Goal: Task Accomplishment & Management: Manage account settings

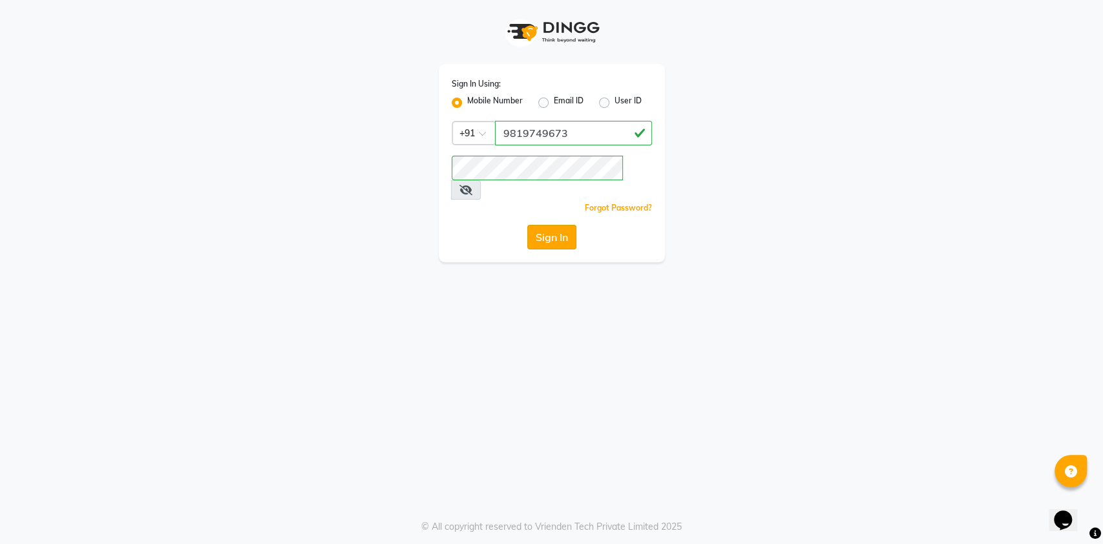
click at [553, 225] on button "Sign In" at bounding box center [551, 237] width 49 height 25
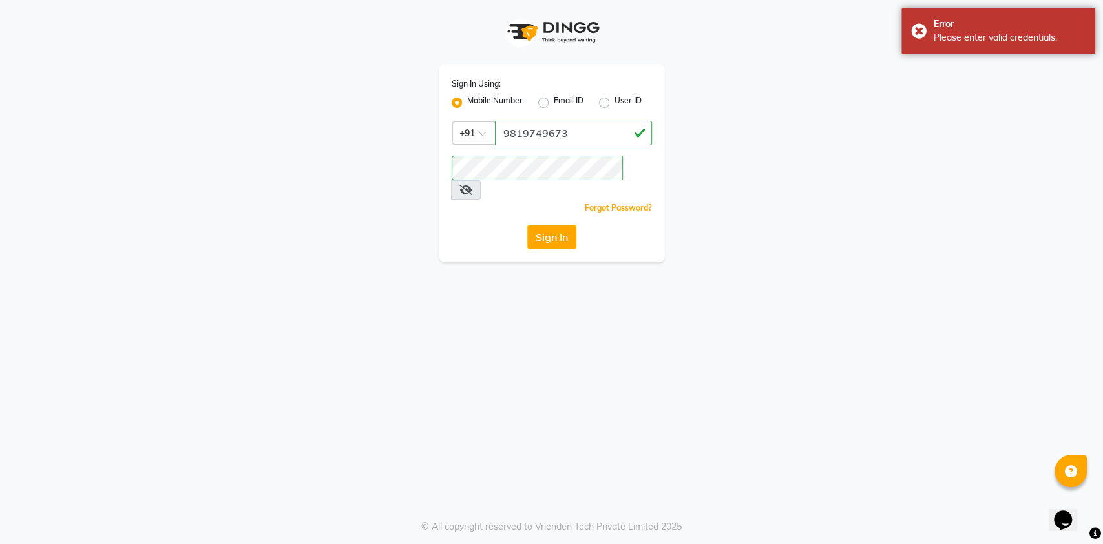
click at [481, 180] on span at bounding box center [466, 189] width 30 height 19
click at [472, 185] on icon at bounding box center [465, 190] width 13 height 10
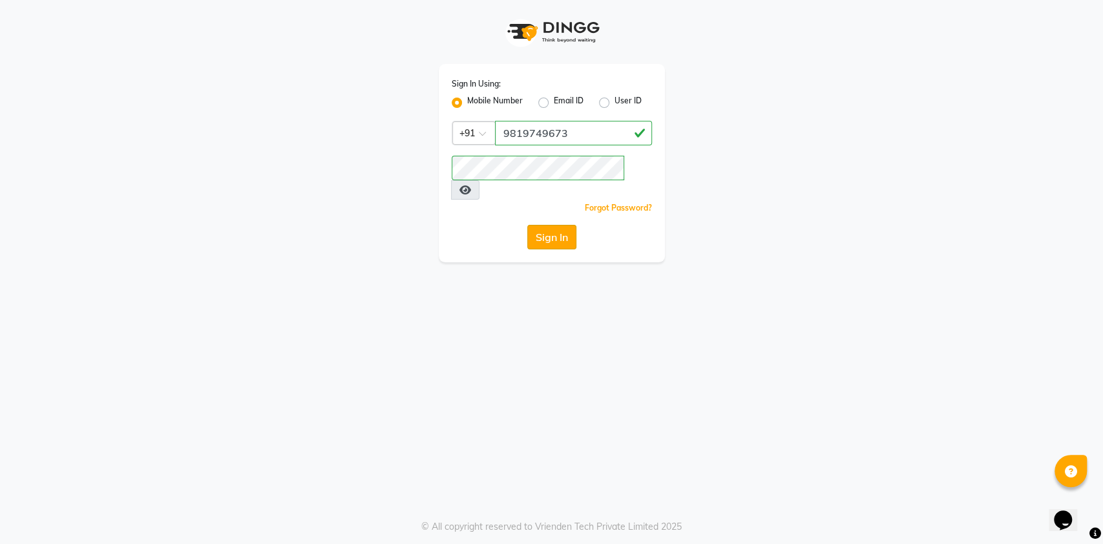
click at [555, 225] on button "Sign In" at bounding box center [551, 237] width 49 height 25
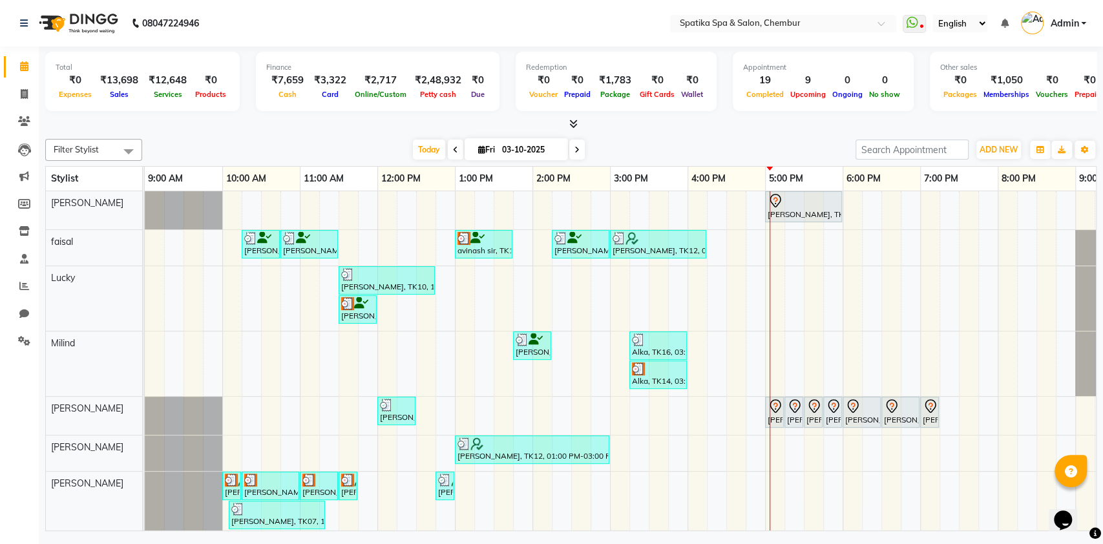
click at [798, 199] on div at bounding box center [804, 201] width 72 height 16
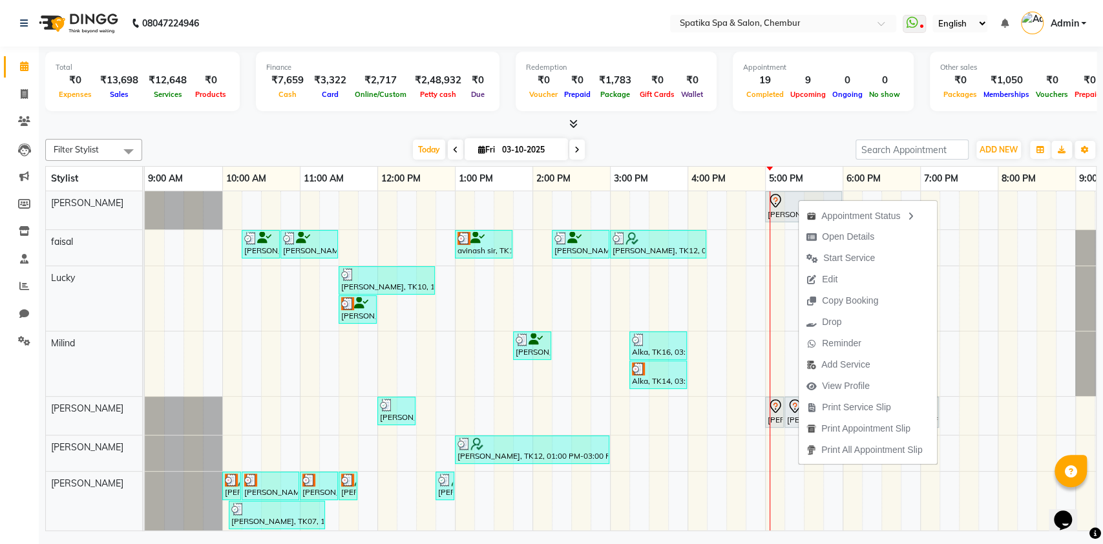
click at [735, 128] on div at bounding box center [570, 125] width 1051 height 14
